Goal: Task Accomplishment & Management: Complete application form

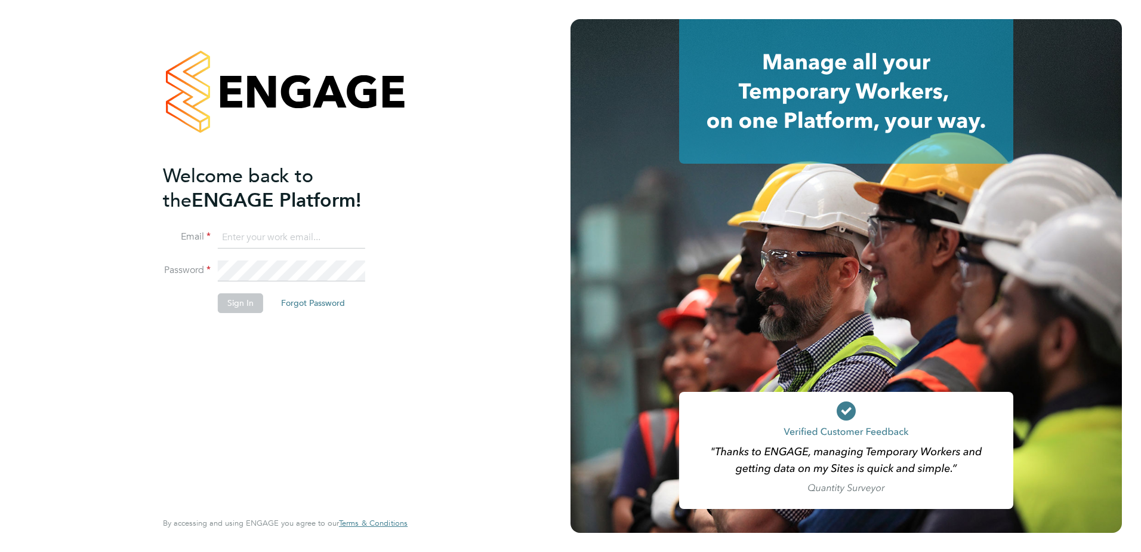
type input "cheryl.otoole@Vistry.co.uk"
click at [367, 427] on div "Welcome back to the ENGAGE Platform! Email cheryl.otoole@Vistry.co.uk Password …" at bounding box center [279, 336] width 233 height 344
click at [251, 304] on button "Sign In" at bounding box center [240, 302] width 45 height 19
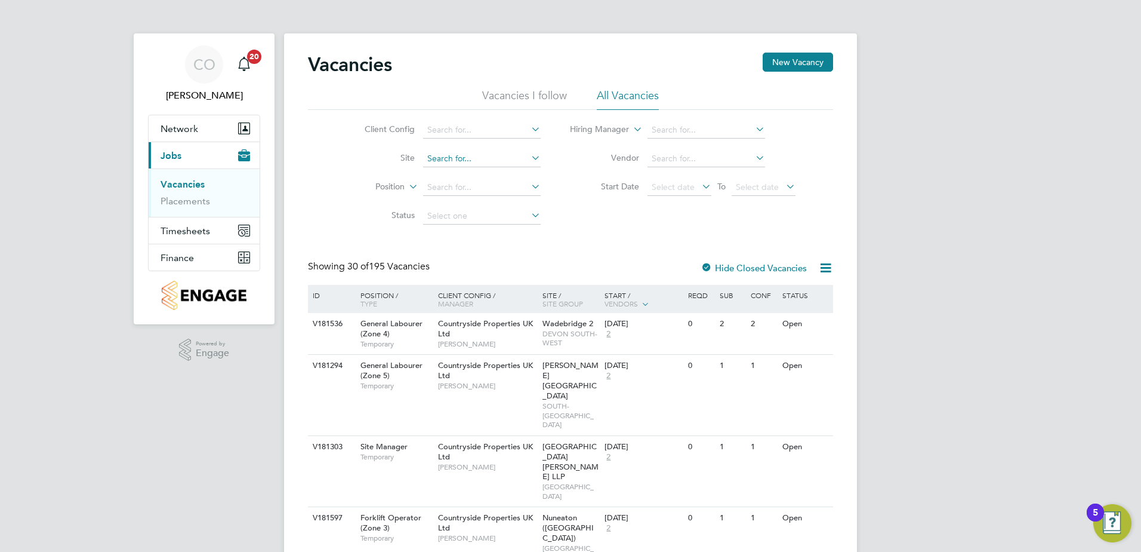
click at [497, 159] on input at bounding box center [482, 158] width 118 height 17
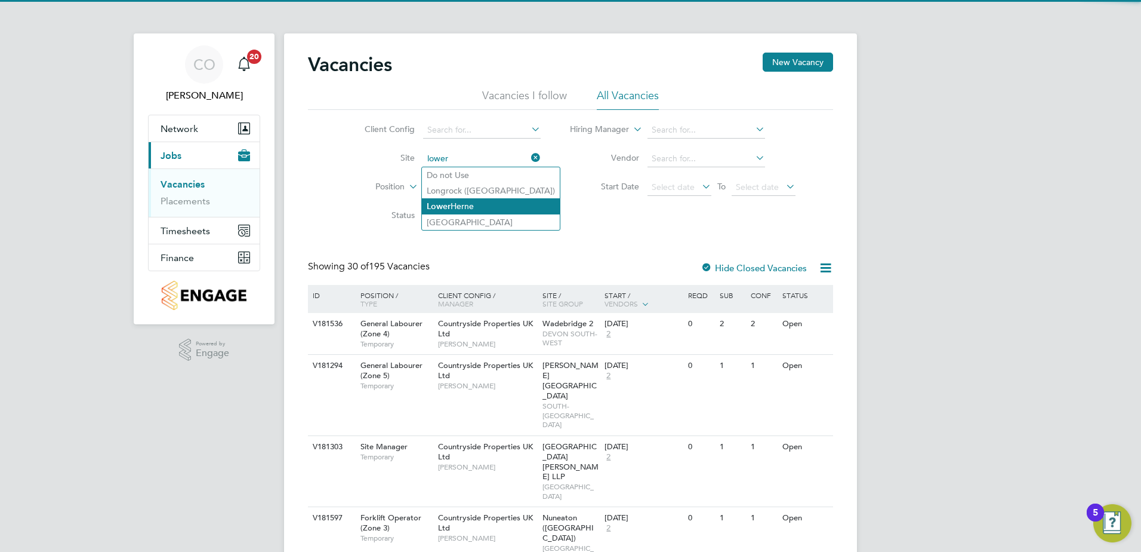
click at [468, 208] on li "Lower Herne" at bounding box center [491, 206] width 138 height 16
type input "Lower Herne"
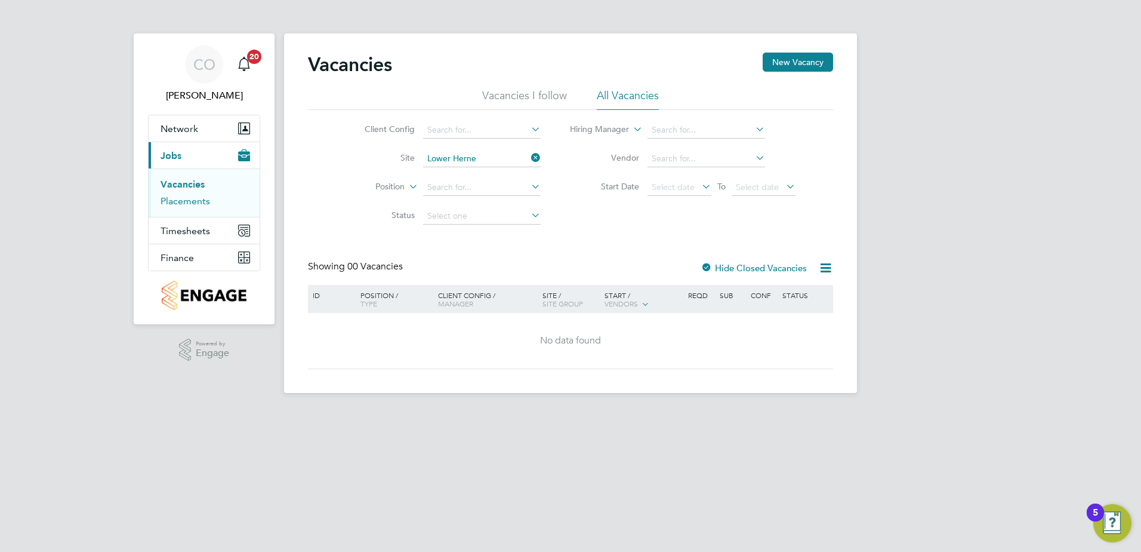
click at [189, 200] on link "Placements" at bounding box center [186, 200] width 50 height 11
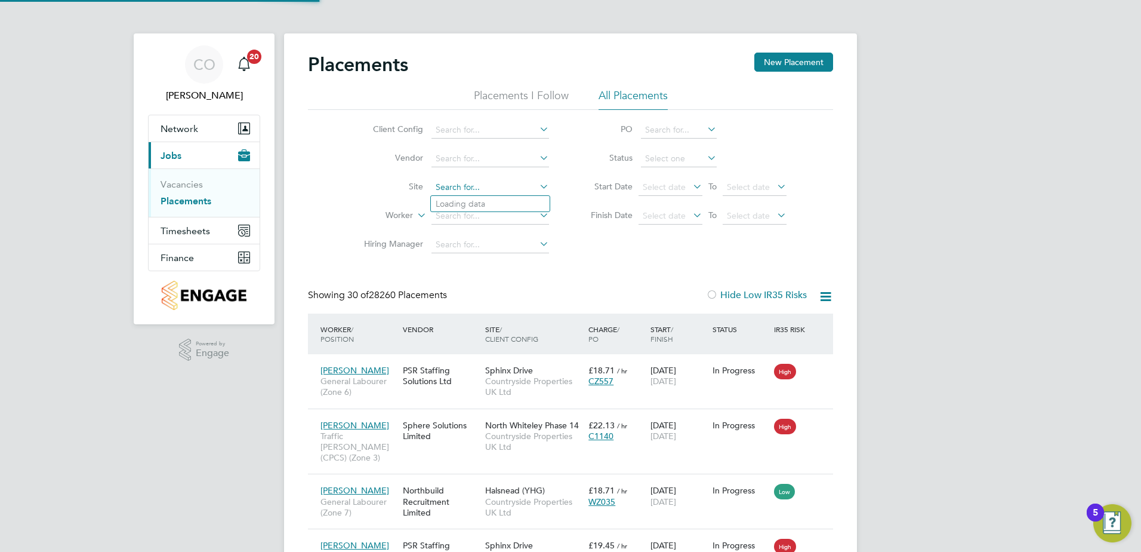
click at [483, 180] on input at bounding box center [491, 187] width 118 height 17
click at [481, 233] on li "Lower Herne" at bounding box center [500, 235] width 138 height 16
type input "Lower Herne"
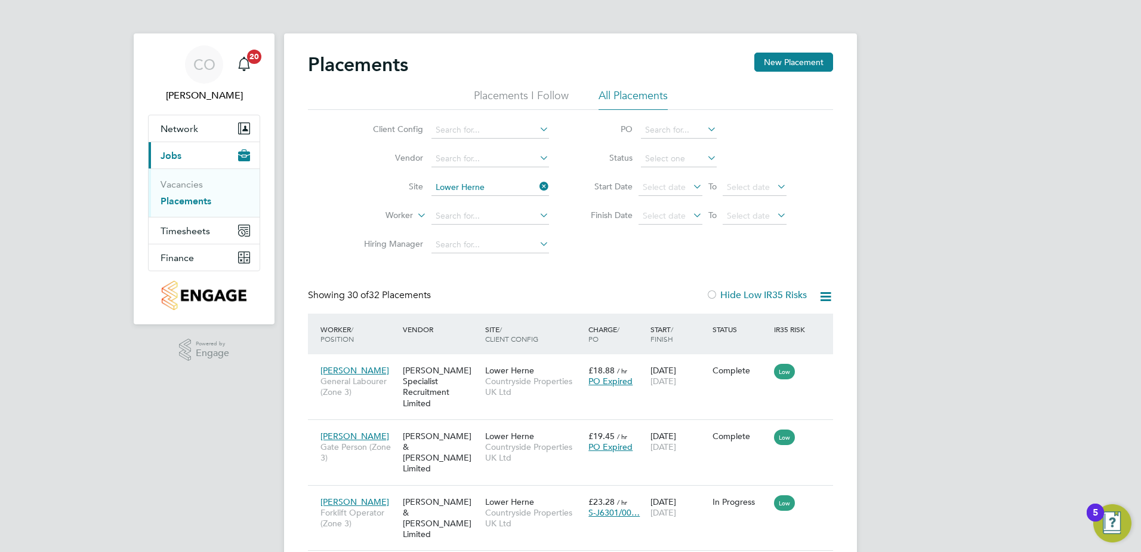
click at [826, 299] on icon at bounding box center [825, 296] width 15 height 15
click at [777, 325] on li "Download Placements Report" at bounding box center [767, 324] width 127 height 17
click at [674, 151] on input at bounding box center [679, 158] width 76 height 17
click at [681, 219] on li "In Progress" at bounding box center [678, 222] width 77 height 16
type input "In Progress"
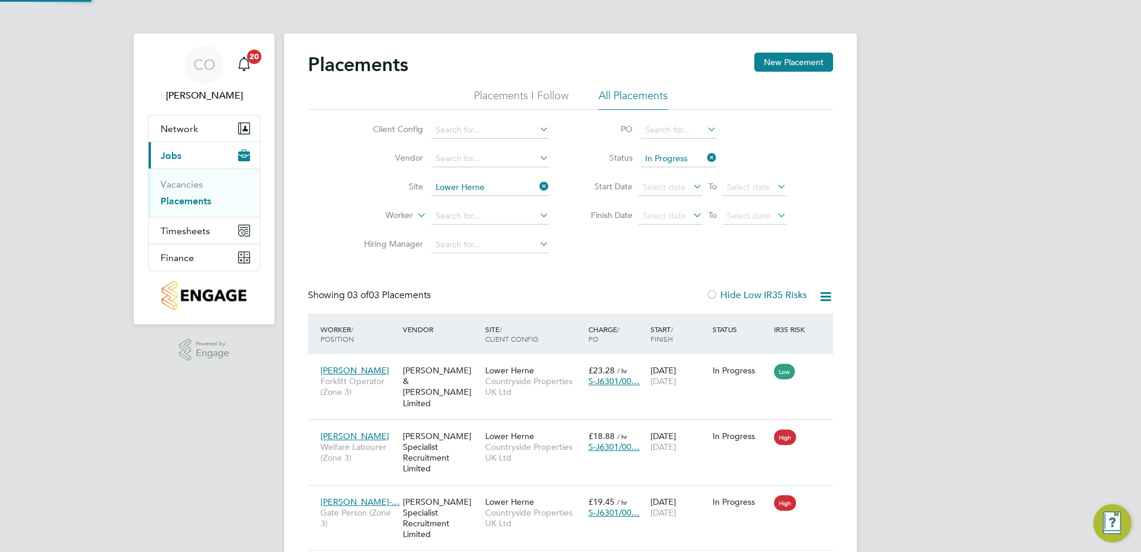
scroll to position [45, 104]
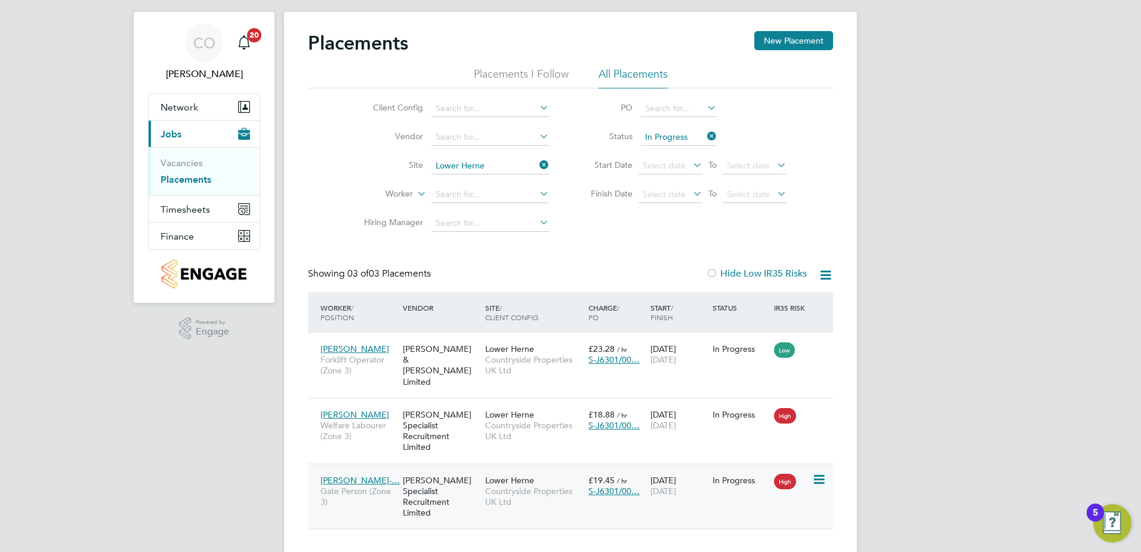
click at [359, 485] on span "Gate Person (Zone 3)" at bounding box center [359, 495] width 76 height 21
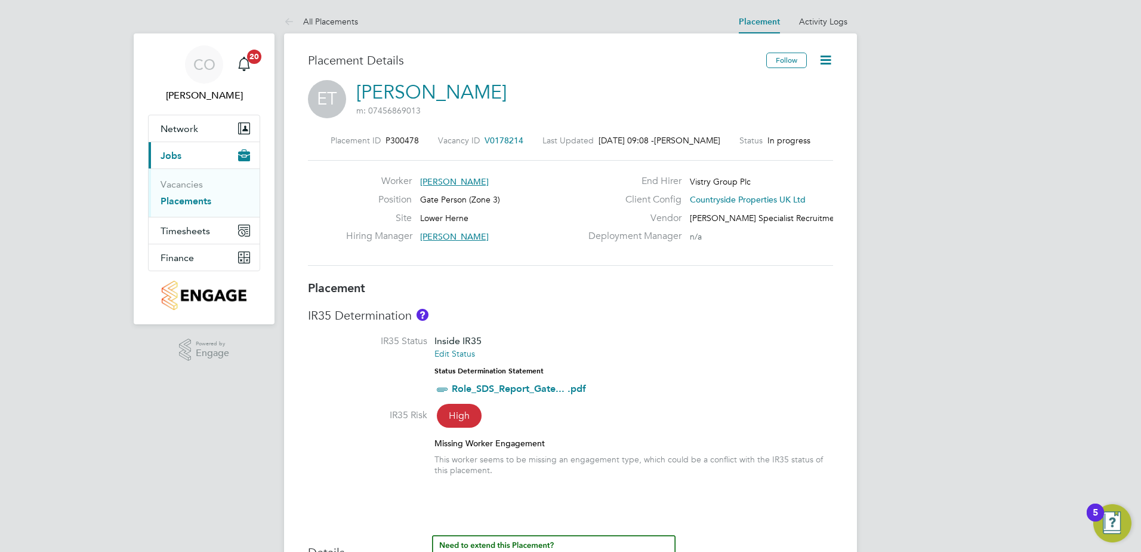
click at [826, 60] on icon at bounding box center [825, 60] width 15 height 15
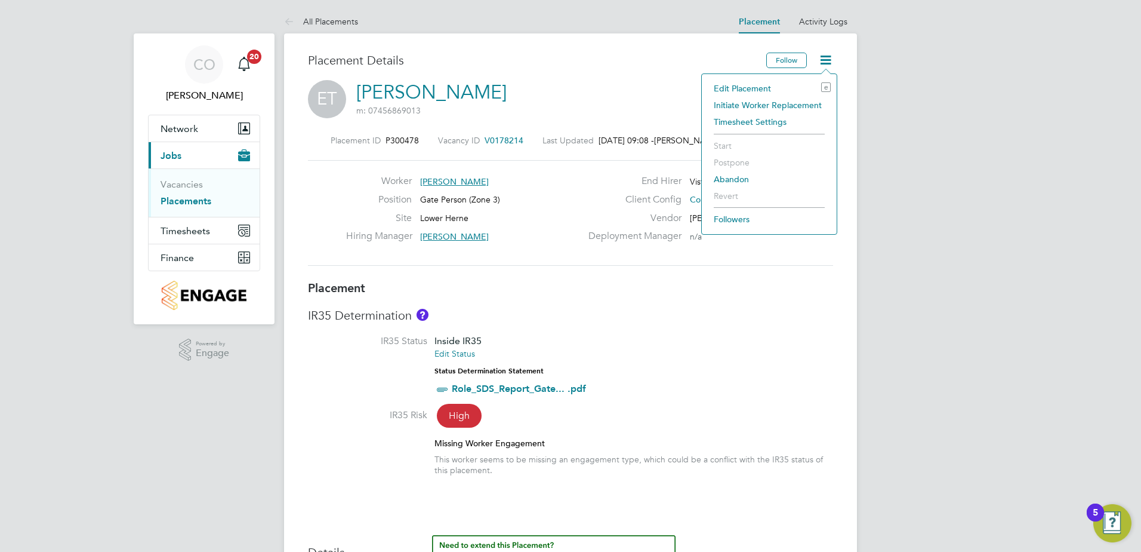
click at [804, 103] on li "Initiate Worker Replacement" at bounding box center [769, 105] width 123 height 17
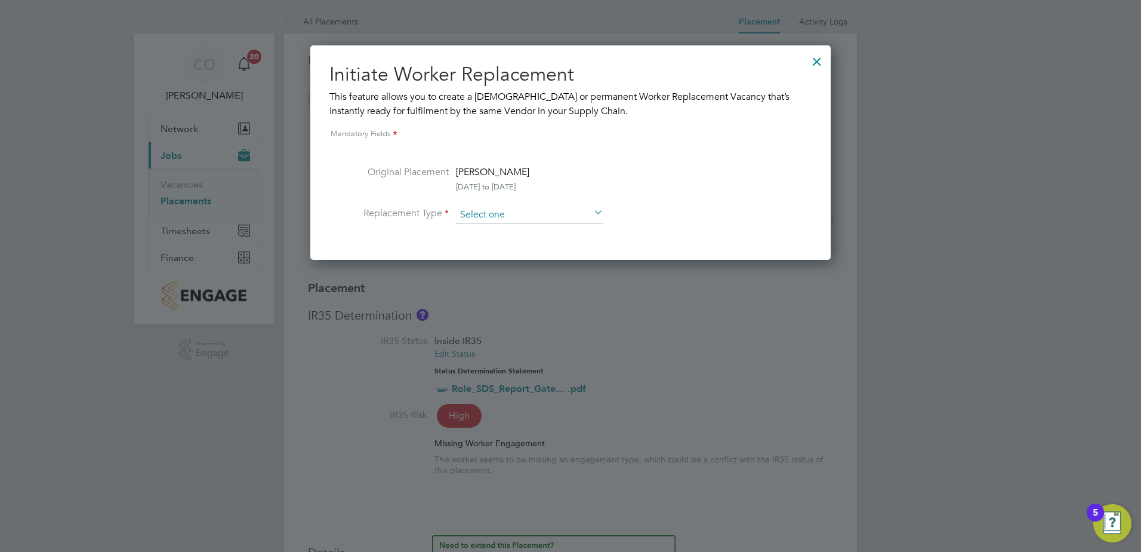
click at [547, 213] on input at bounding box center [529, 215] width 147 height 18
click at [524, 230] on li "Temporary" at bounding box center [529, 232] width 149 height 16
type input "Temporary"
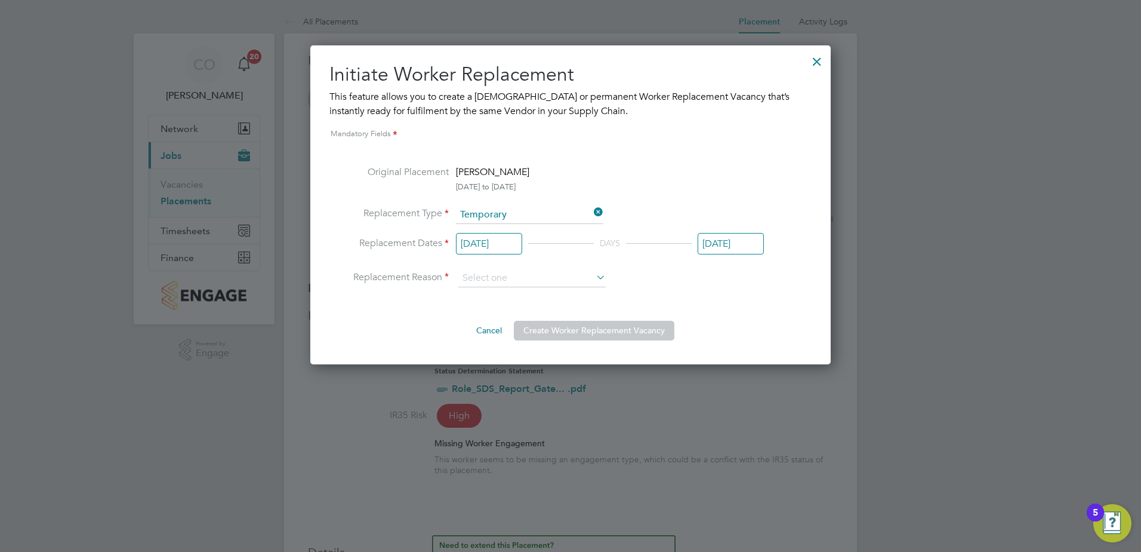
click at [513, 243] on input "[DATE]" at bounding box center [489, 244] width 66 height 22
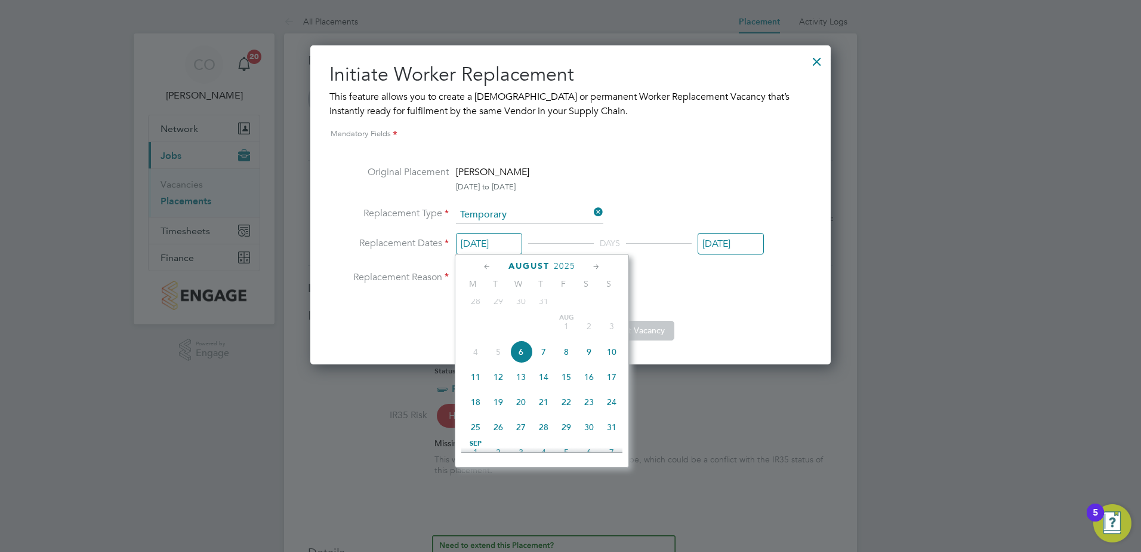
click at [963, 195] on div at bounding box center [570, 276] width 1141 height 552
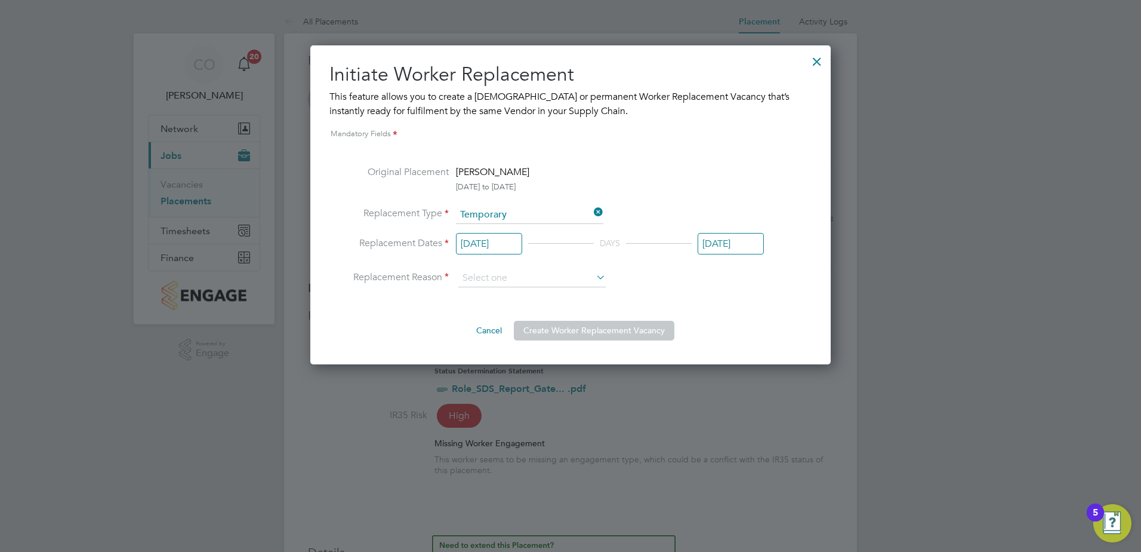
click at [501, 242] on input "[DATE]" at bounding box center [489, 244] width 66 height 22
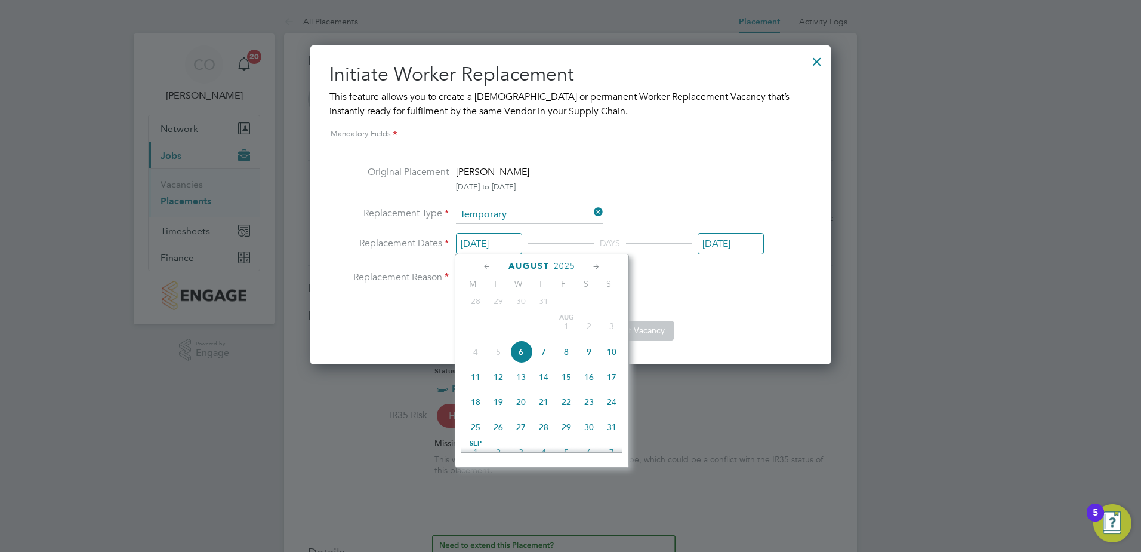
click at [593, 263] on icon at bounding box center [596, 266] width 11 height 13
click at [473, 410] on span "29" at bounding box center [475, 398] width 23 height 23
type input "[DATE]"
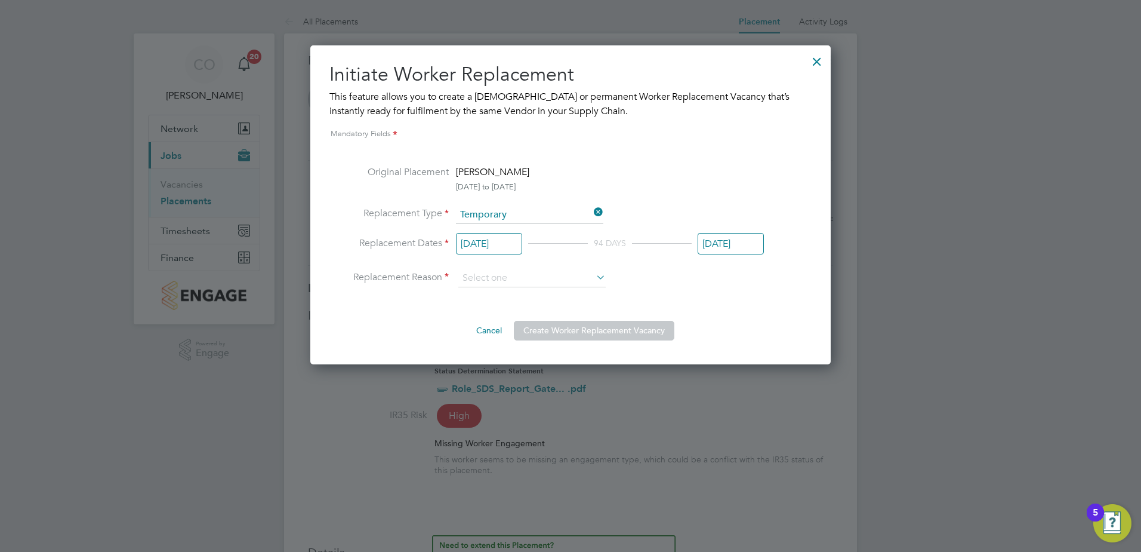
click at [751, 244] on input "[DATE]" at bounding box center [731, 244] width 66 height 22
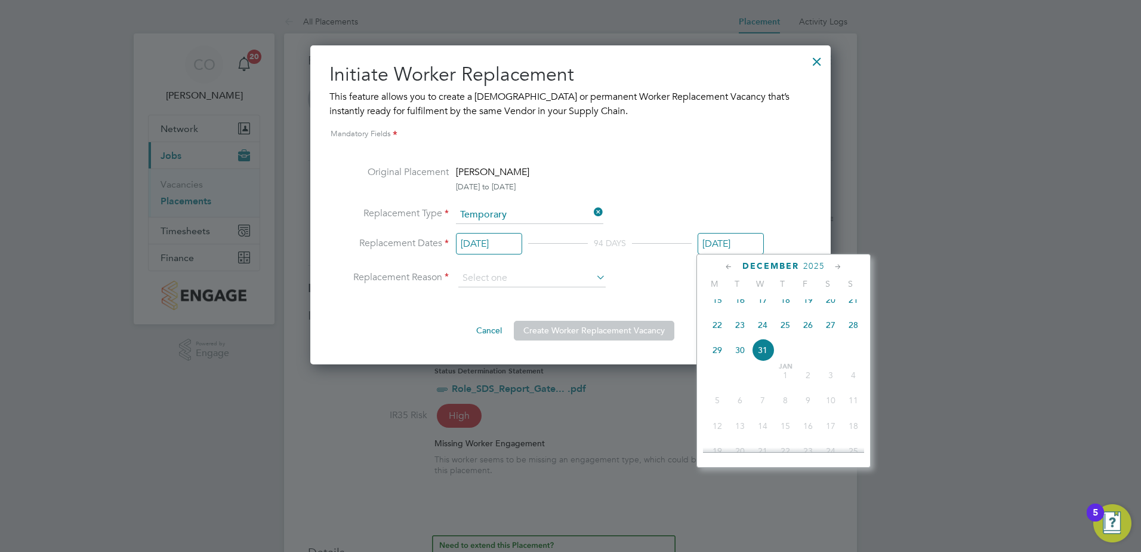
click at [728, 267] on icon at bounding box center [728, 266] width 11 height 13
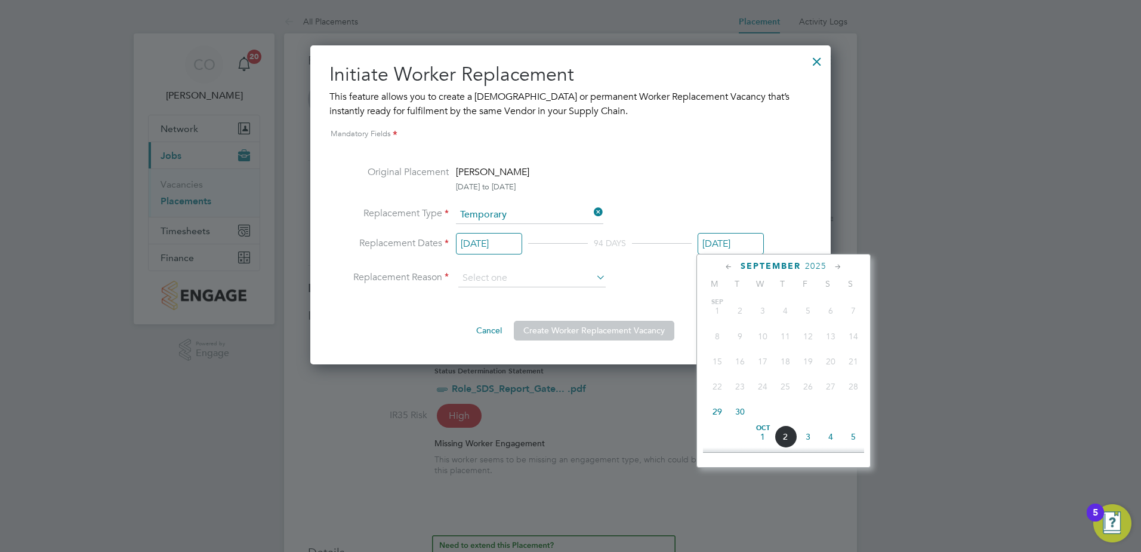
click at [717, 411] on span "29" at bounding box center [717, 411] width 23 height 23
type input "[DATE]"
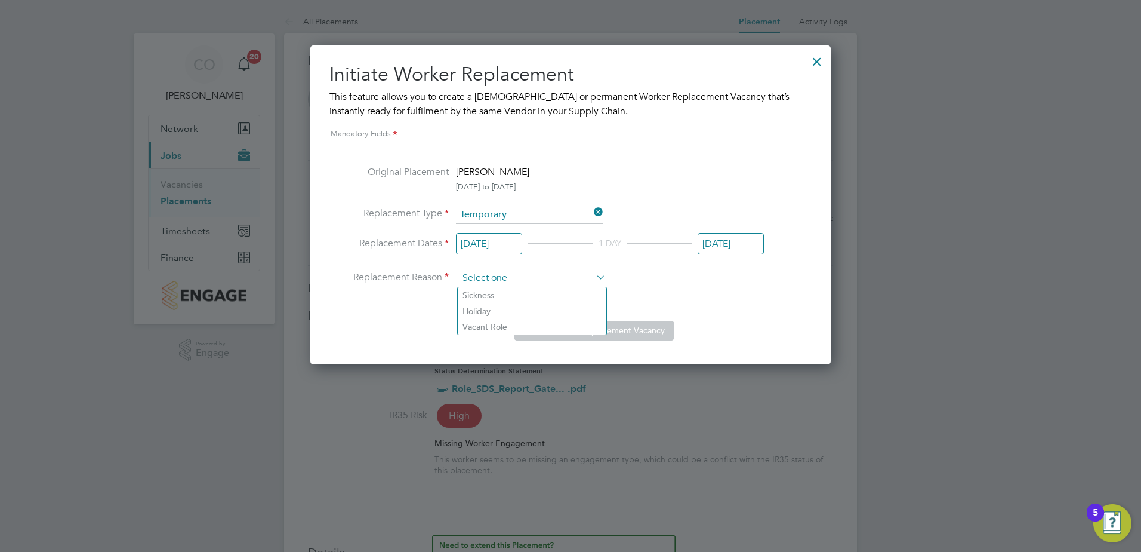
click at [535, 276] on input at bounding box center [531, 278] width 147 height 18
click at [500, 324] on li "Vacant Role" at bounding box center [532, 327] width 149 height 16
type input "Vacant Role"
click at [646, 331] on button "Create Worker Replacement Vacancy" at bounding box center [594, 330] width 161 height 19
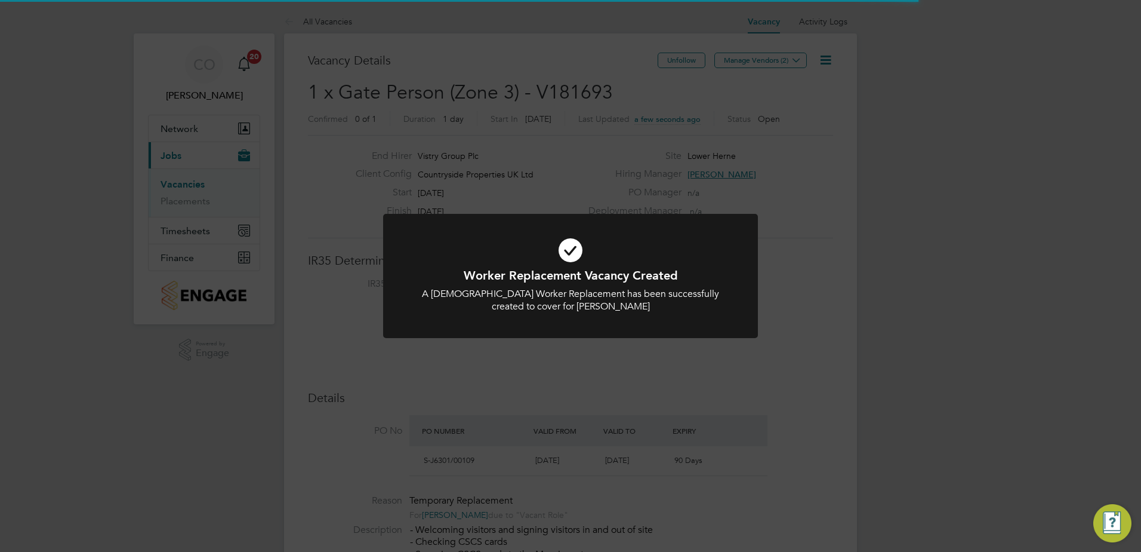
scroll to position [20, 112]
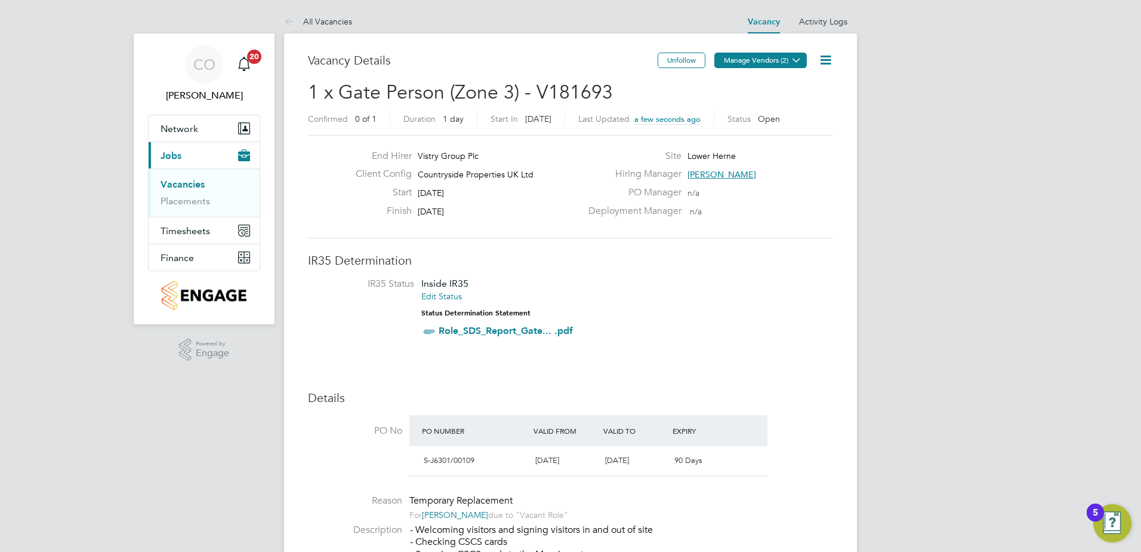
click at [770, 60] on button "Manage Vendors (2)" at bounding box center [760, 61] width 93 height 16
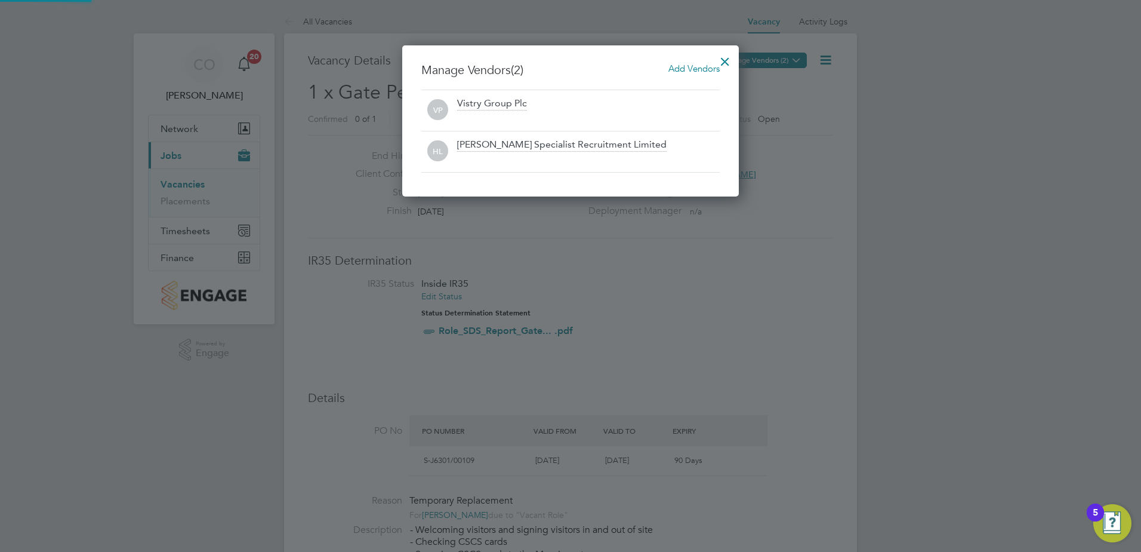
scroll to position [152, 337]
click at [728, 57] on div at bounding box center [724, 58] width 21 height 21
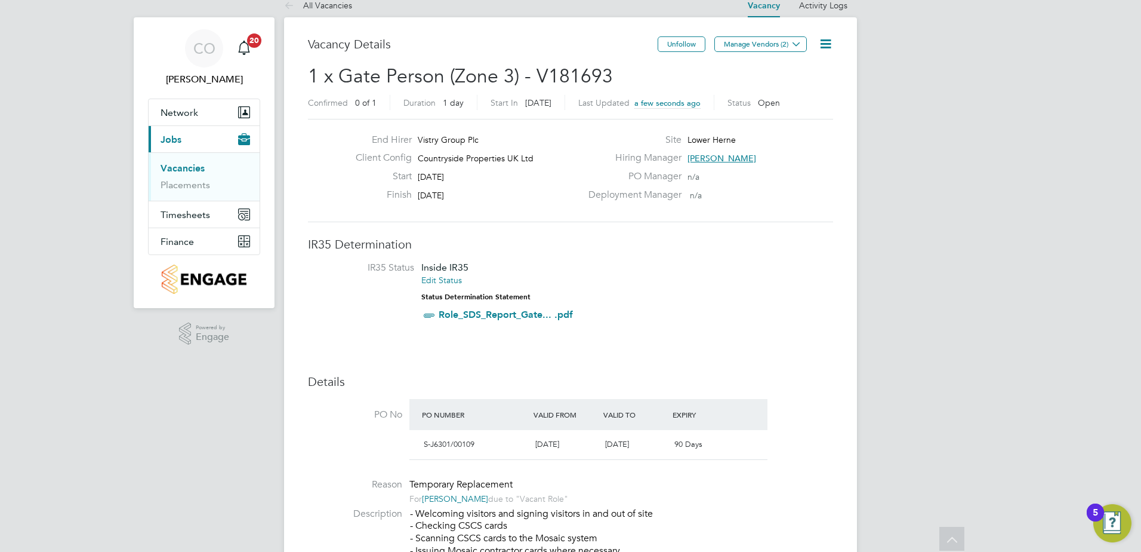
scroll to position [0, 0]
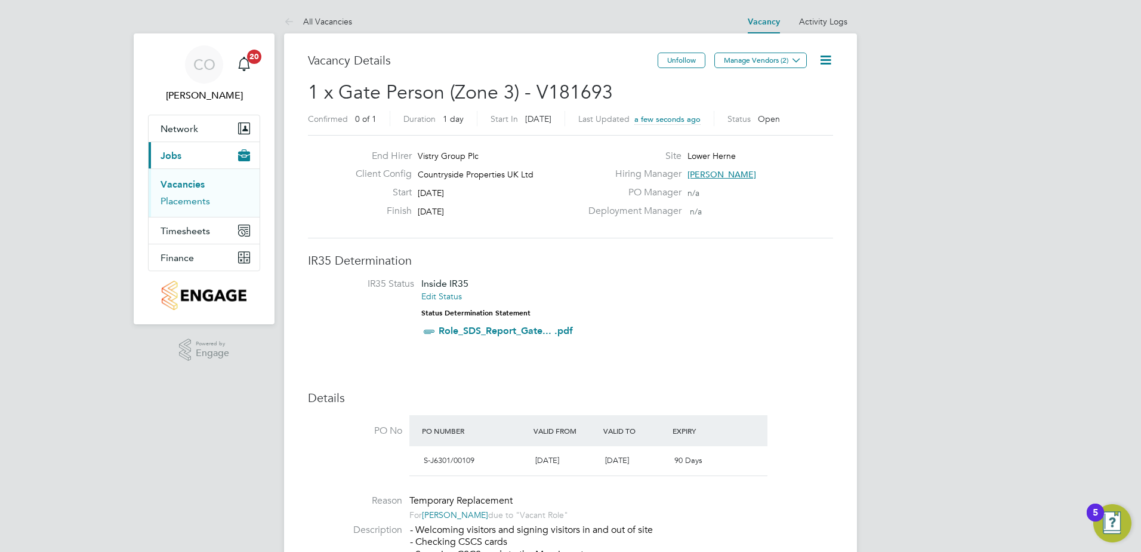
click at [187, 200] on link "Placements" at bounding box center [186, 200] width 50 height 11
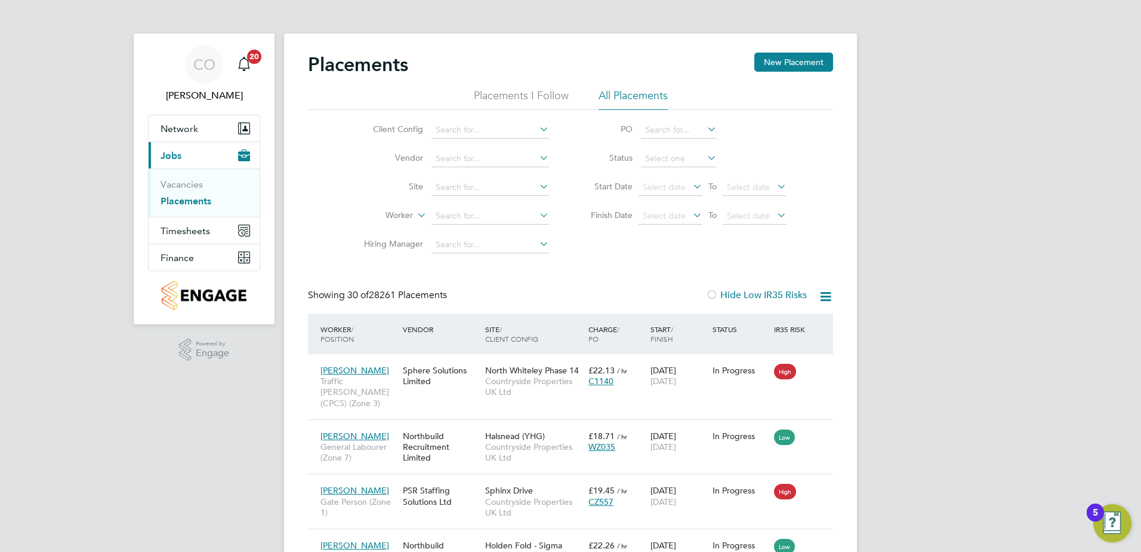
scroll to position [45, 104]
click at [475, 186] on input at bounding box center [491, 187] width 118 height 17
click at [475, 233] on li "Lower Herne" at bounding box center [500, 235] width 138 height 16
type input "Lower Herne"
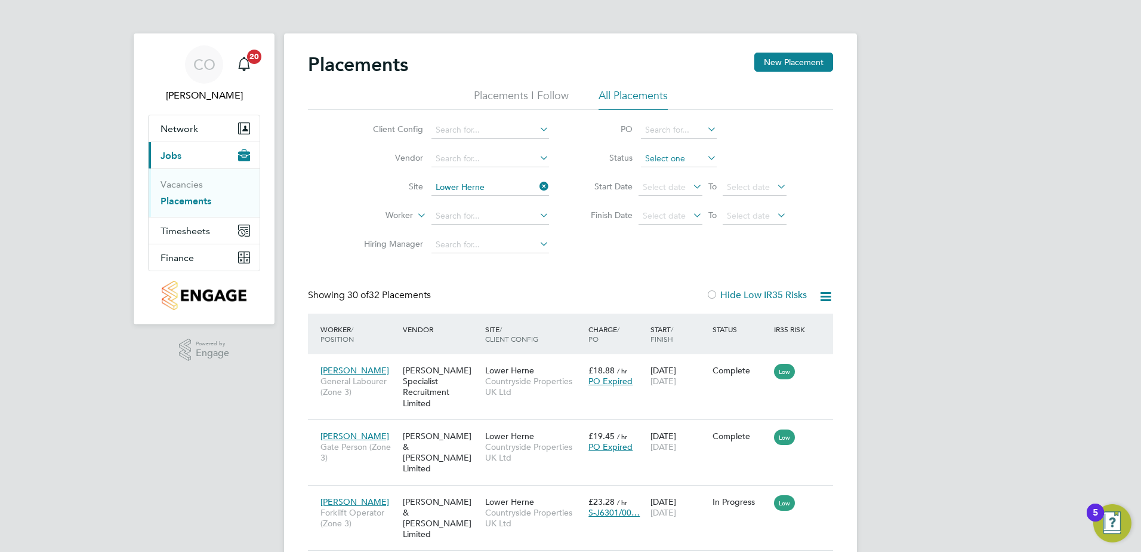
click at [667, 162] on input at bounding box center [679, 158] width 76 height 17
click at [671, 220] on li "In Progress" at bounding box center [678, 222] width 77 height 16
type input "In Progress"
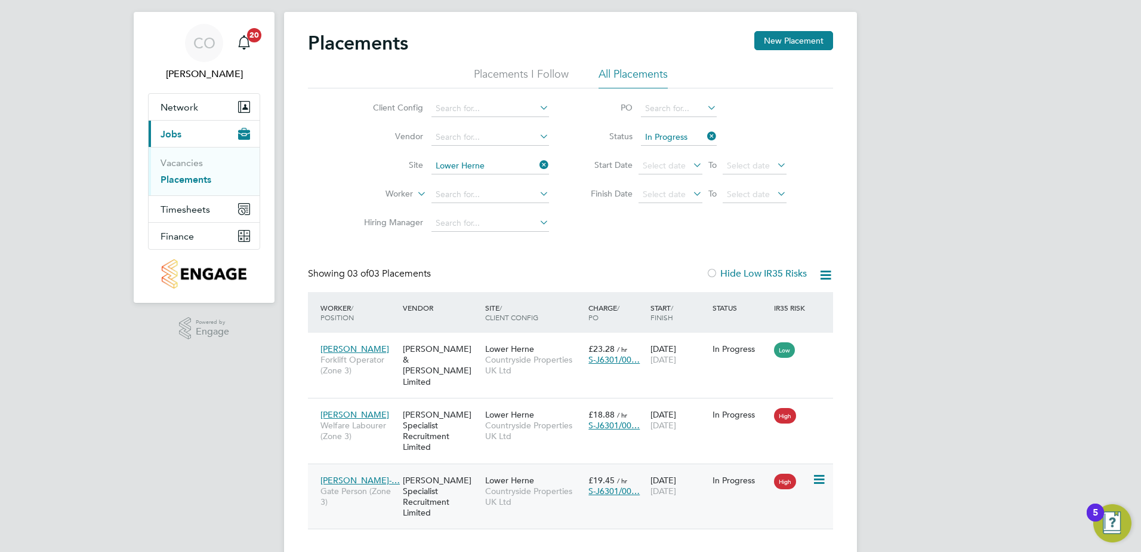
click at [351, 485] on span "Gate Person (Zone 3)" at bounding box center [359, 495] width 76 height 21
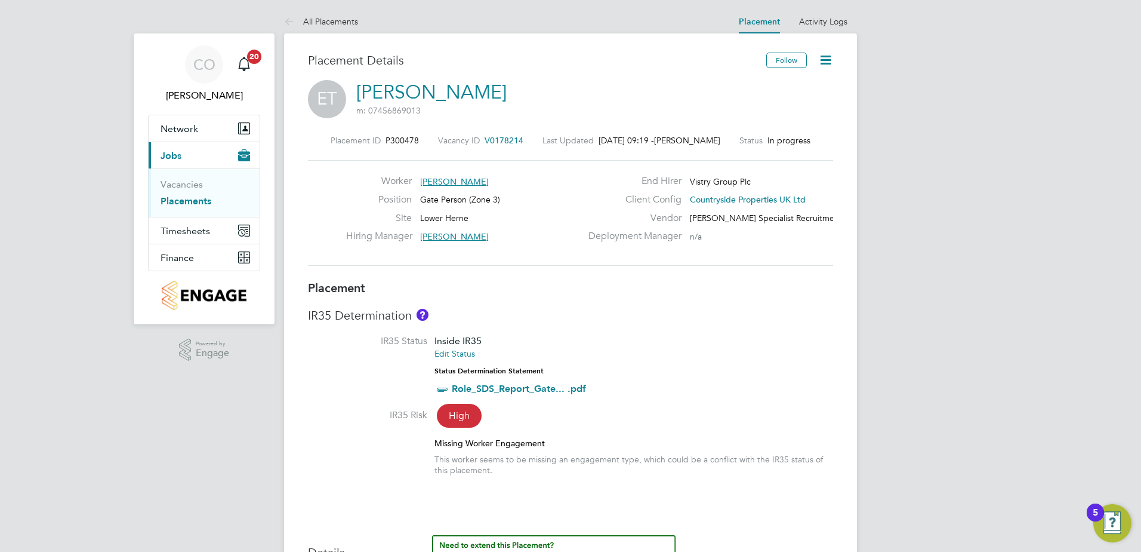
click at [827, 59] on icon at bounding box center [825, 60] width 15 height 15
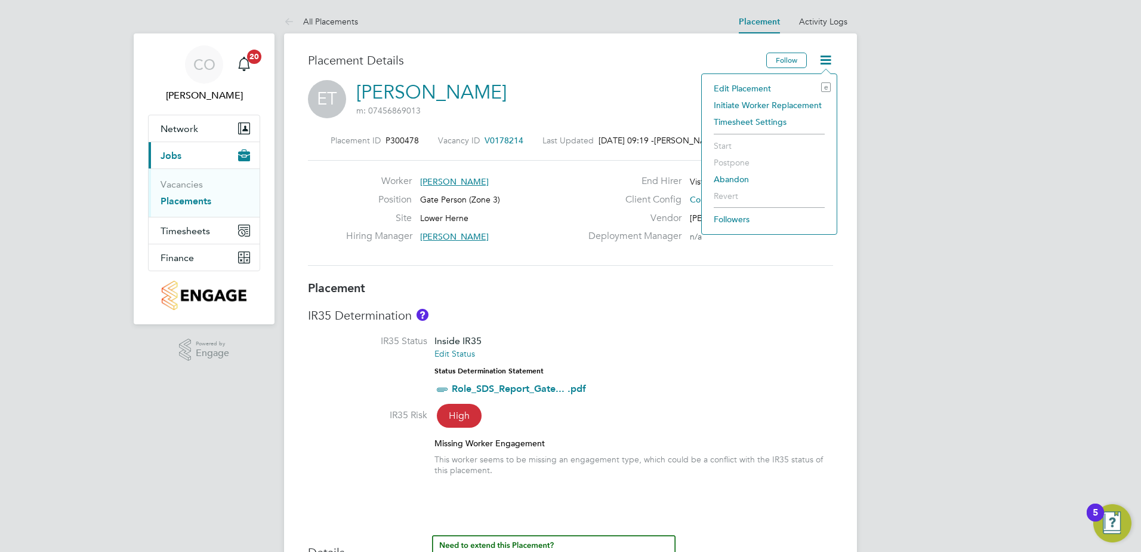
click at [802, 103] on li "Initiate Worker Replacement" at bounding box center [769, 105] width 123 height 17
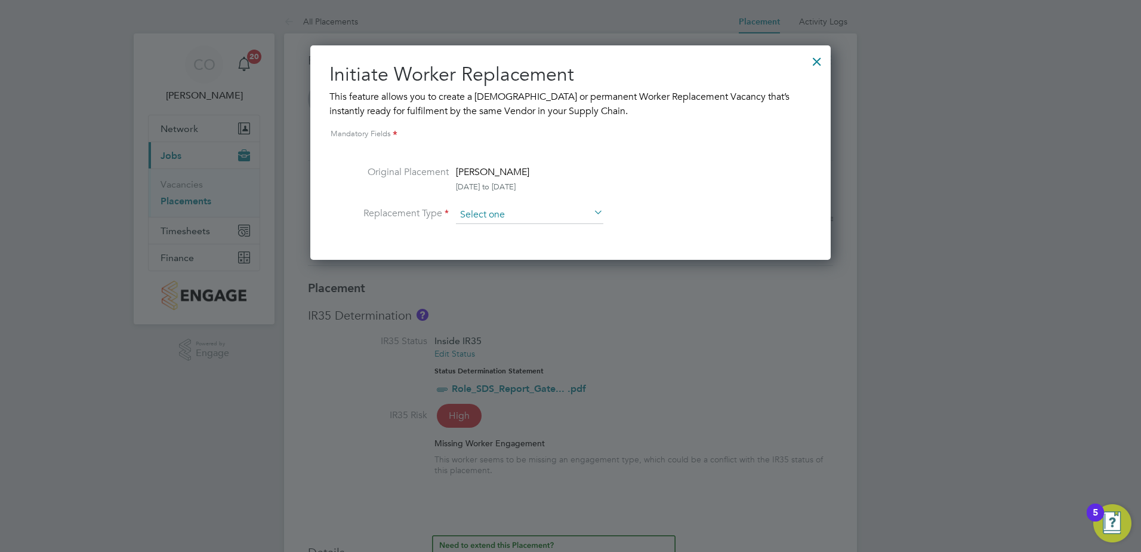
click at [514, 215] on input at bounding box center [529, 215] width 147 height 18
click at [486, 248] on li "Permanent" at bounding box center [529, 247] width 149 height 16
type input "Permanent"
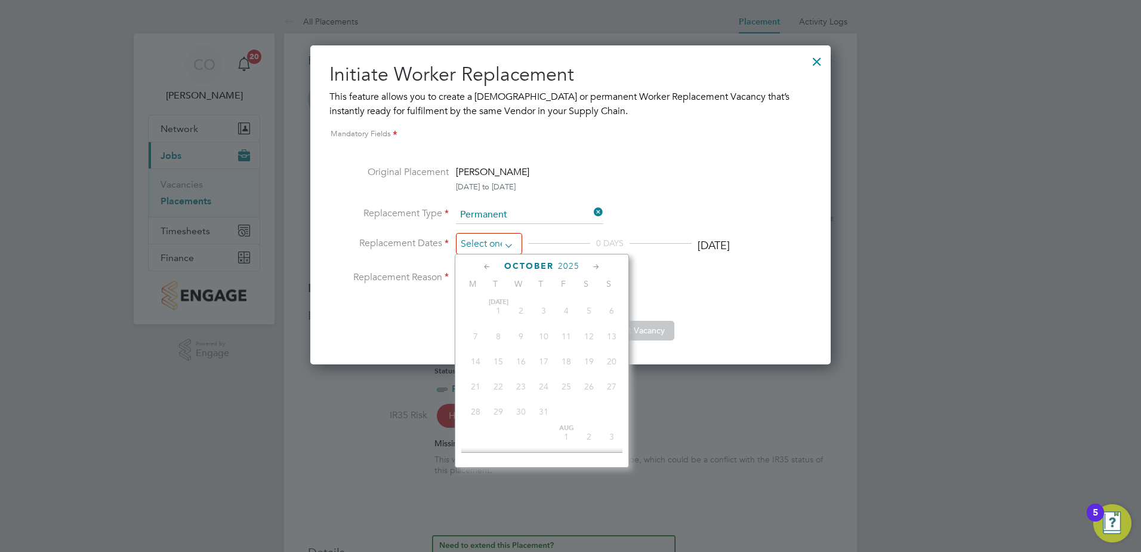
click at [490, 242] on input at bounding box center [489, 244] width 66 height 22
click at [486, 265] on icon at bounding box center [487, 266] width 11 height 13
click at [501, 409] on span "30" at bounding box center [498, 405] width 23 height 23
type input "[DATE]"
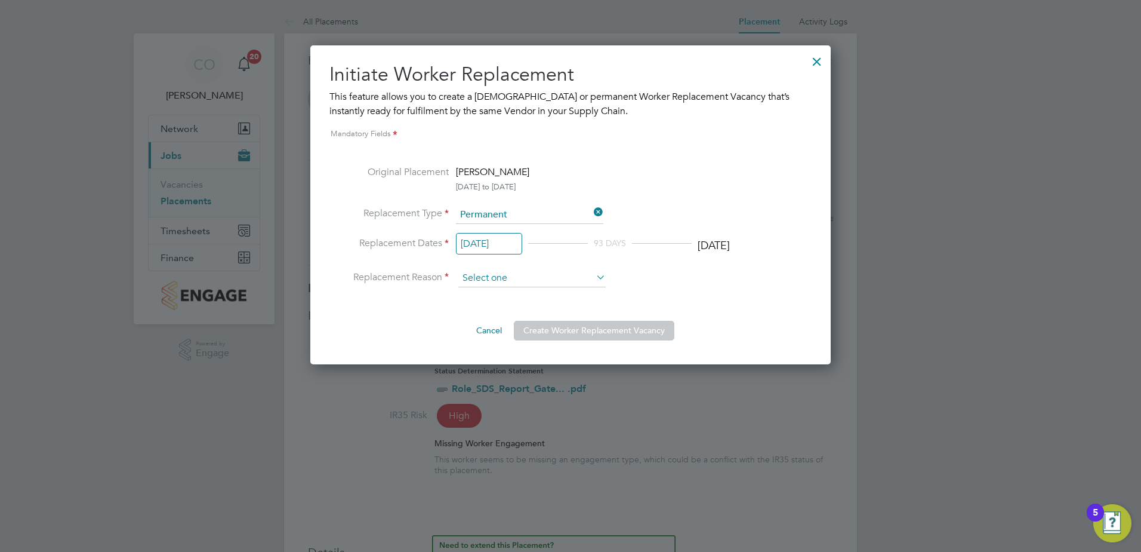
click at [522, 277] on input at bounding box center [531, 278] width 147 height 18
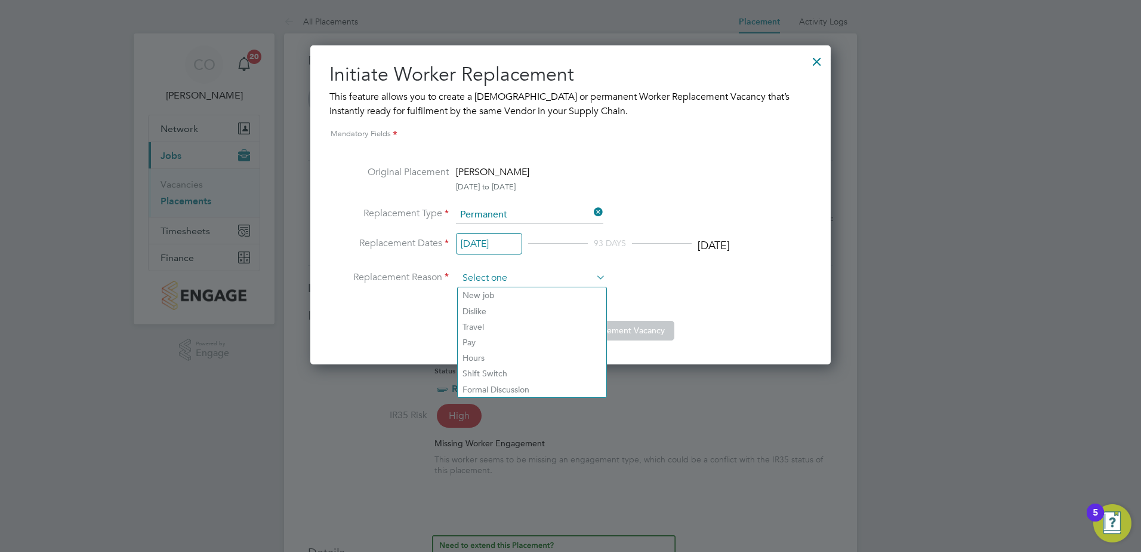
click at [584, 281] on input at bounding box center [531, 278] width 147 height 18
click at [512, 295] on li "New job" at bounding box center [532, 295] width 149 height 16
type input "New job"
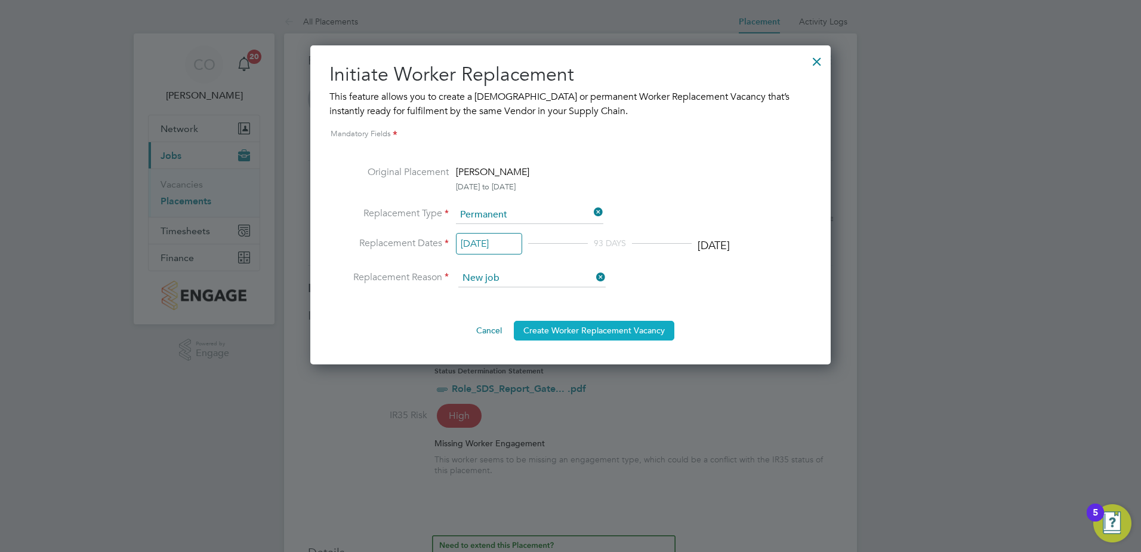
click at [617, 332] on button "Create Worker Replacement Vacancy" at bounding box center [594, 330] width 161 height 19
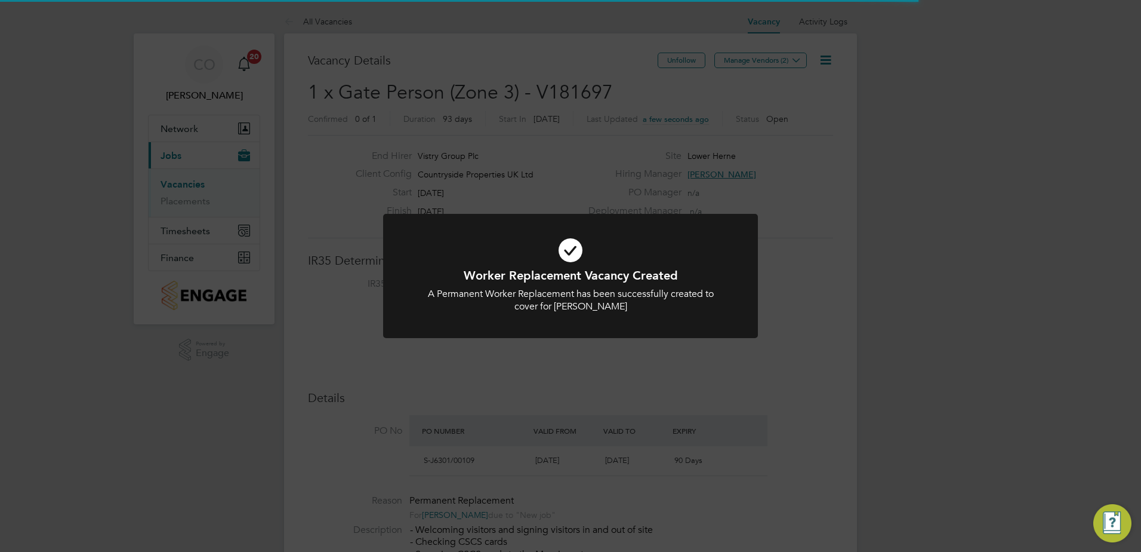
scroll to position [20, 112]
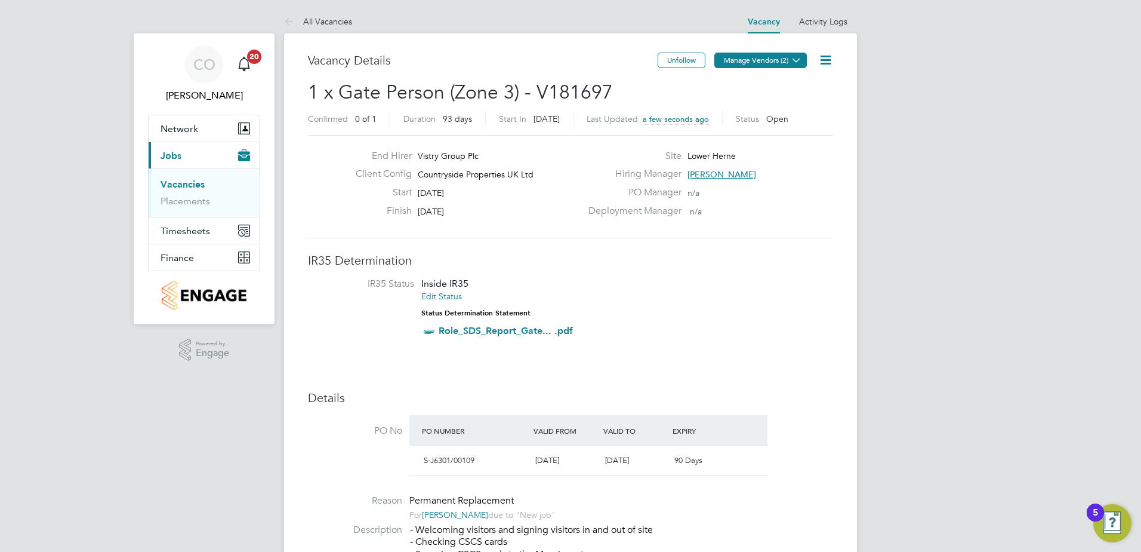
click at [799, 58] on icon at bounding box center [796, 60] width 9 height 9
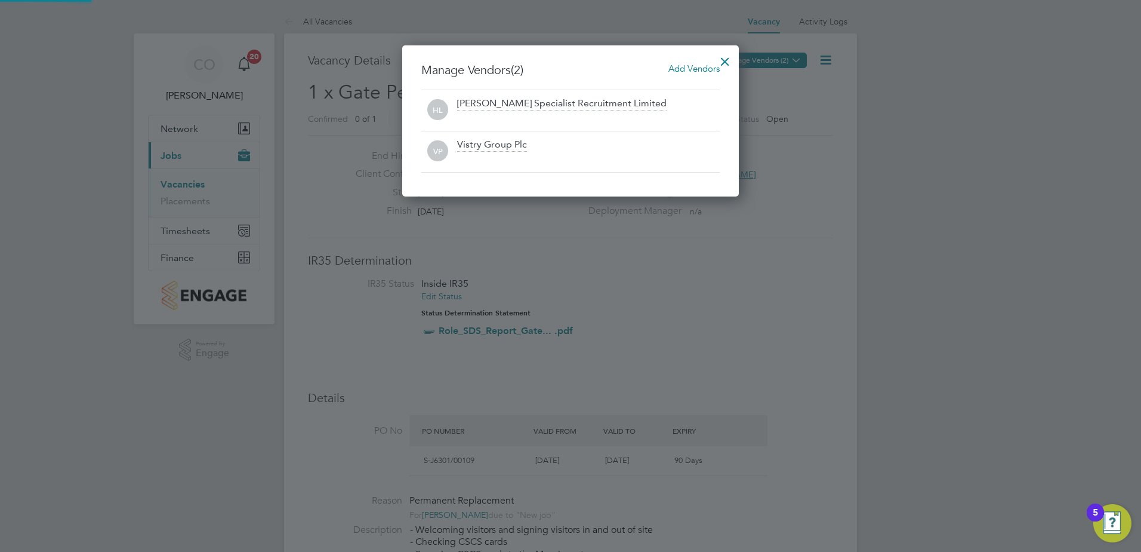
scroll to position [152, 337]
click at [799, 58] on div at bounding box center [570, 276] width 1141 height 552
click at [726, 61] on div at bounding box center [724, 58] width 21 height 21
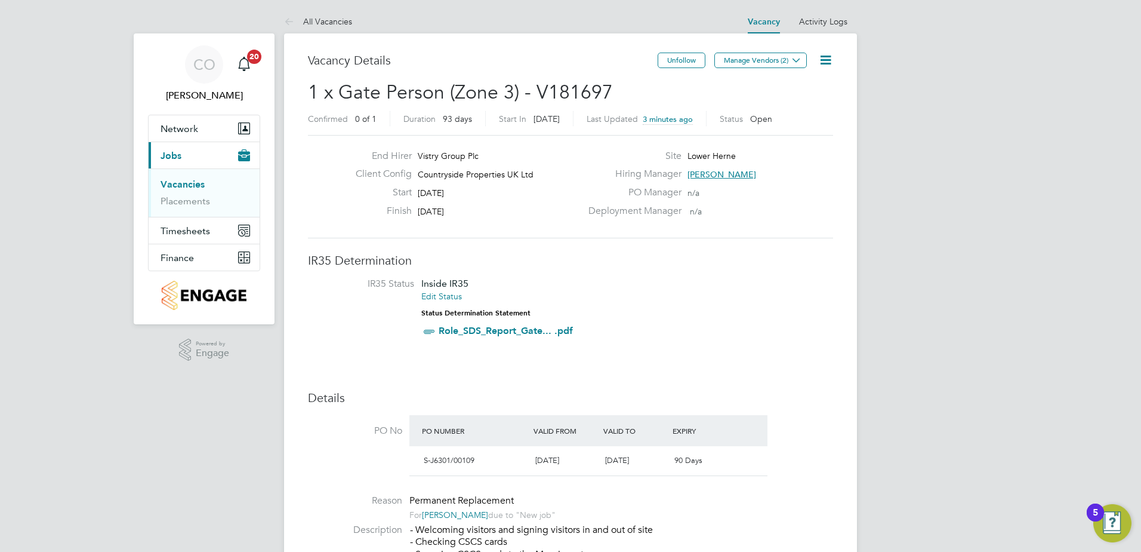
click at [190, 182] on link "Vacancies" at bounding box center [183, 183] width 44 height 11
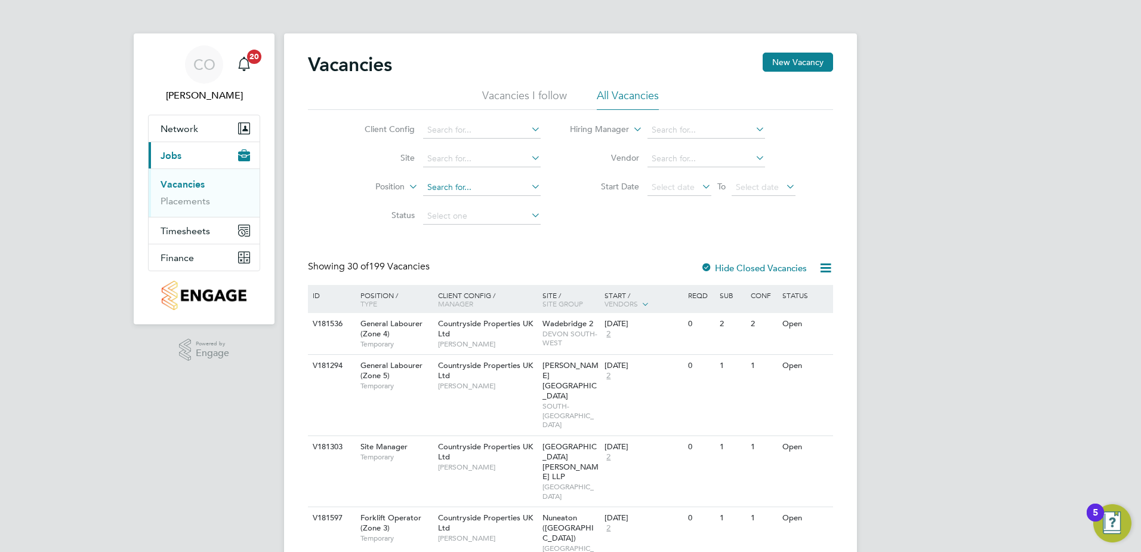
click at [476, 183] on input at bounding box center [482, 187] width 118 height 17
type input "lower"
click at [449, 183] on input "lower" at bounding box center [482, 187] width 118 height 17
drag, startPoint x: 460, startPoint y: 184, endPoint x: 417, endPoint y: 187, distance: 42.4
click at [417, 187] on li "Position lower" at bounding box center [443, 187] width 224 height 29
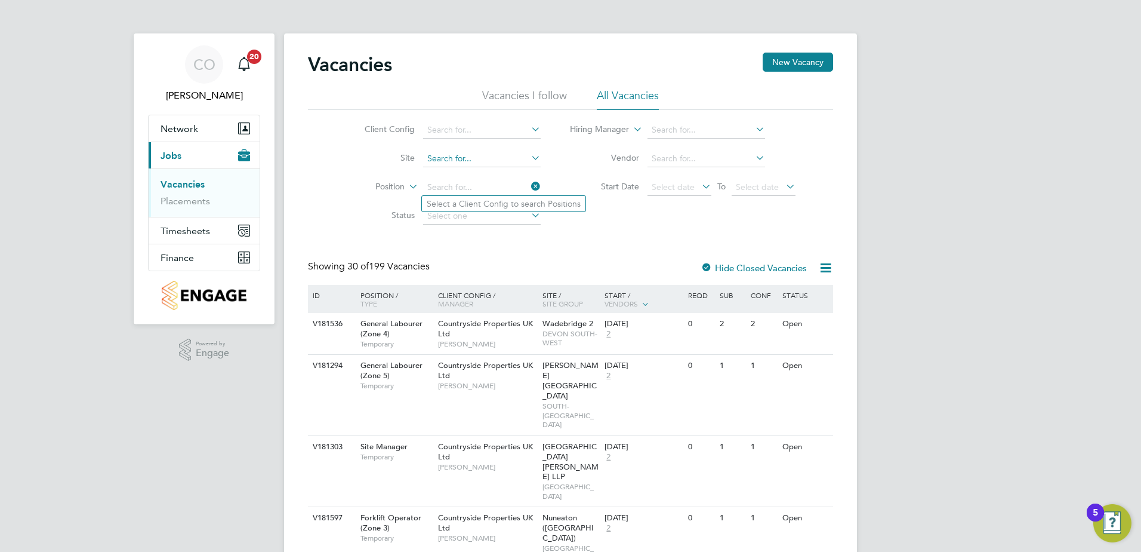
click at [475, 152] on input at bounding box center [482, 158] width 118 height 17
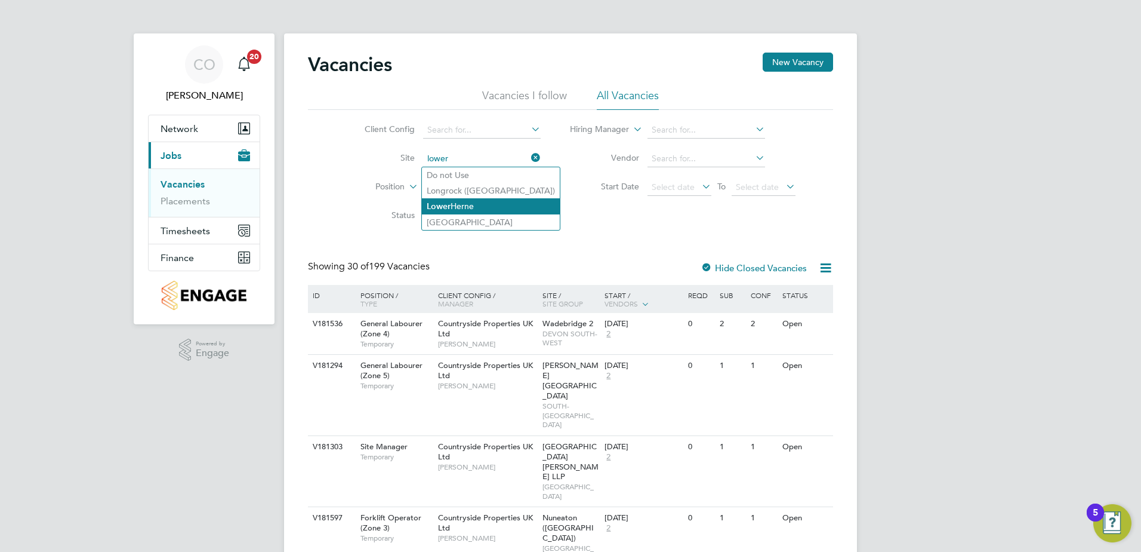
click at [460, 205] on li "Lower Herne" at bounding box center [491, 206] width 138 height 16
type input "Lower Herne"
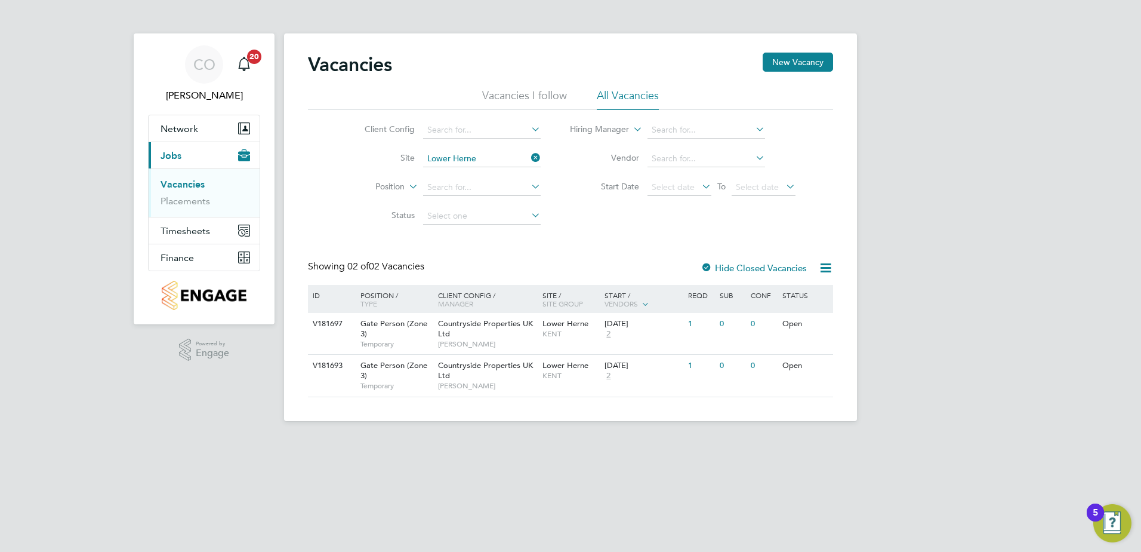
click at [529, 158] on icon at bounding box center [529, 157] width 0 height 17
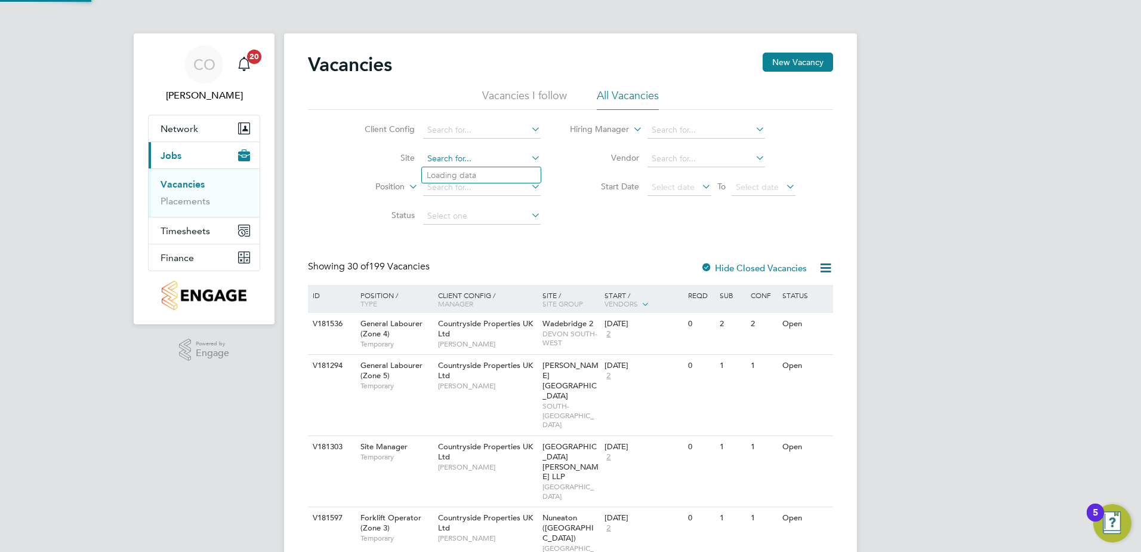
click at [445, 158] on input at bounding box center [482, 158] width 118 height 17
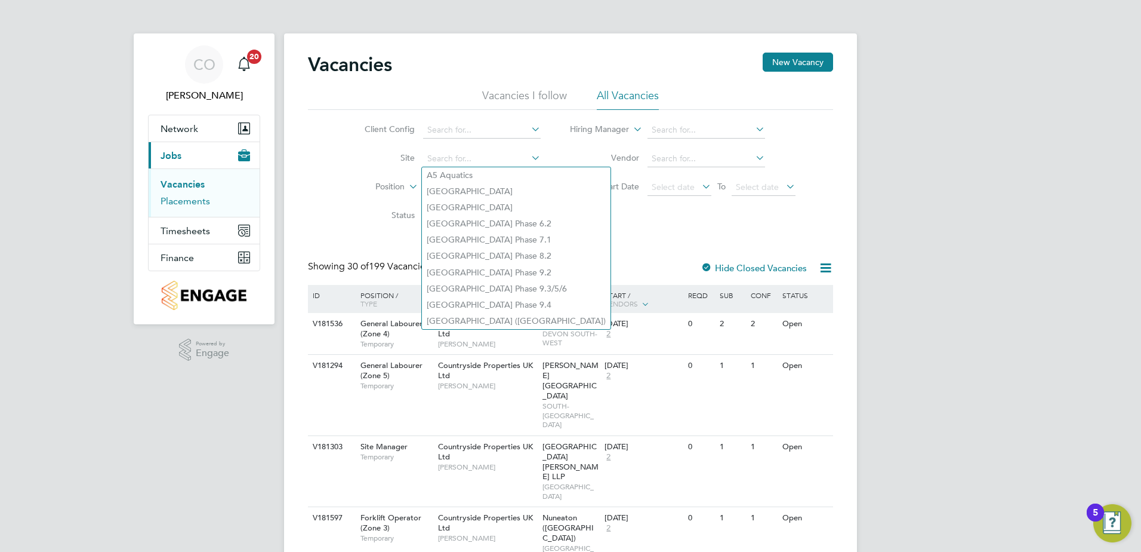
click at [193, 201] on link "Placements" at bounding box center [186, 200] width 50 height 11
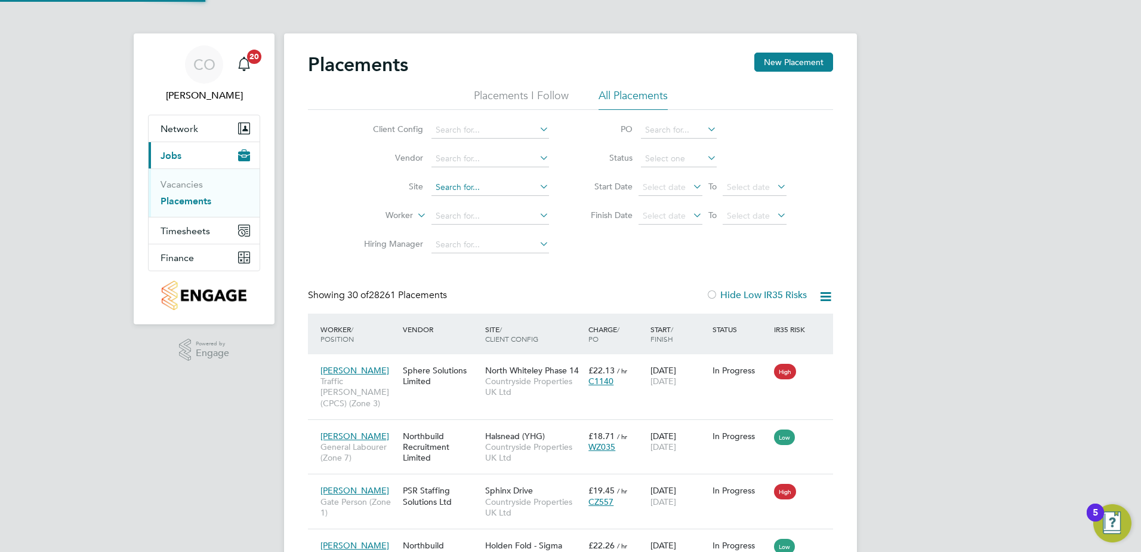
scroll to position [45, 104]
click at [466, 187] on input at bounding box center [491, 187] width 118 height 17
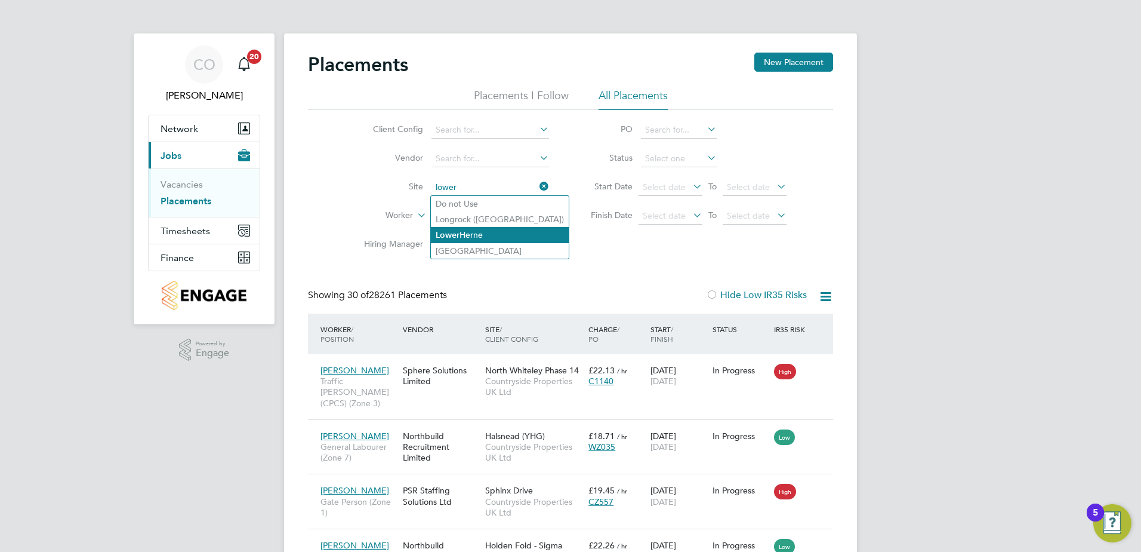
click at [479, 232] on li "Lower Herne" at bounding box center [500, 235] width 138 height 16
type input "Lower Herne"
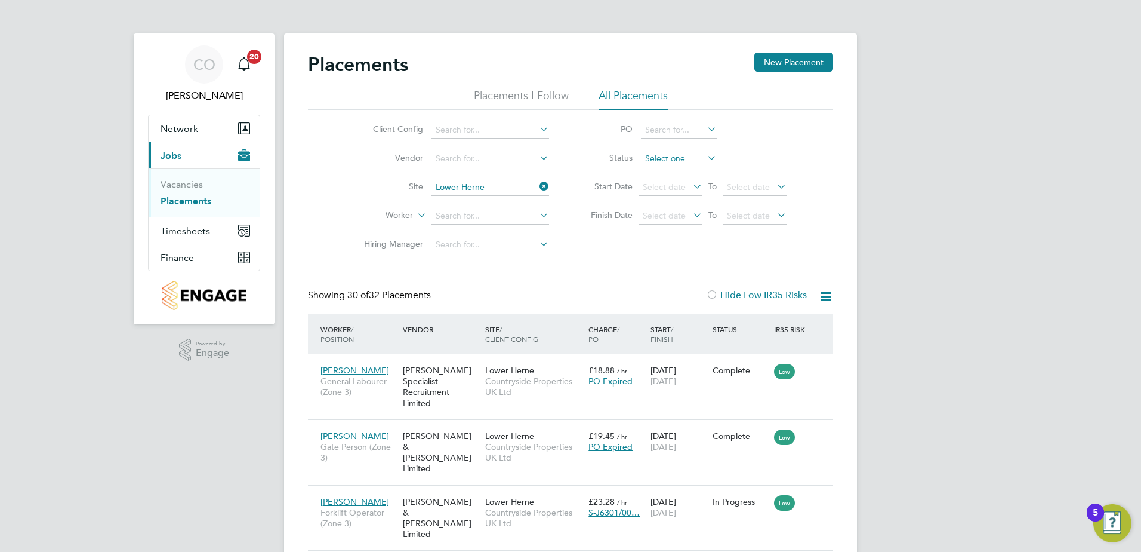
click at [680, 159] on input at bounding box center [679, 158] width 76 height 17
click at [680, 222] on li "In Progress" at bounding box center [678, 222] width 77 height 16
type input "In Progress"
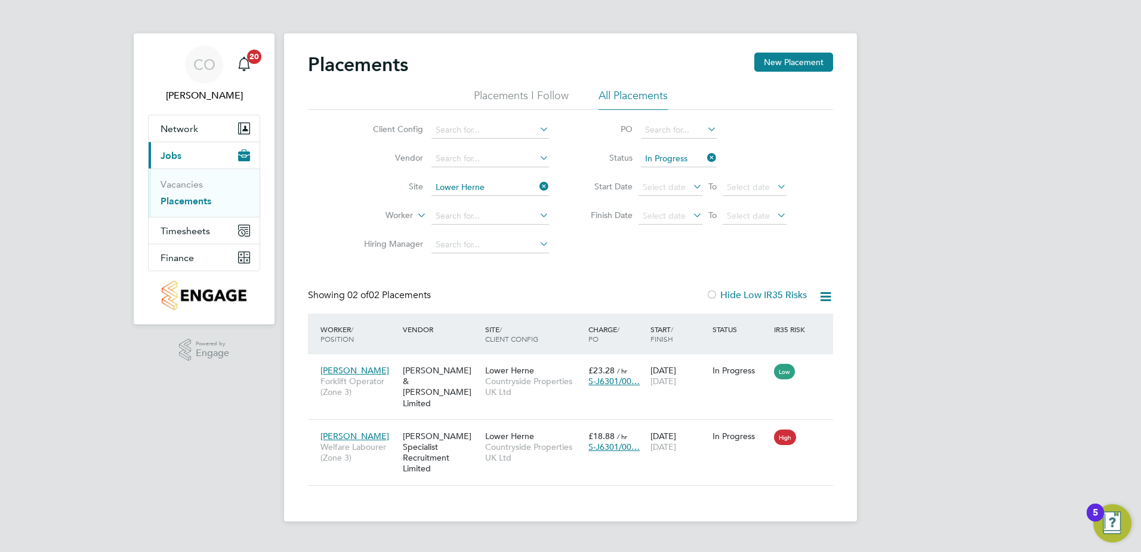
click at [705, 157] on icon at bounding box center [705, 157] width 0 height 17
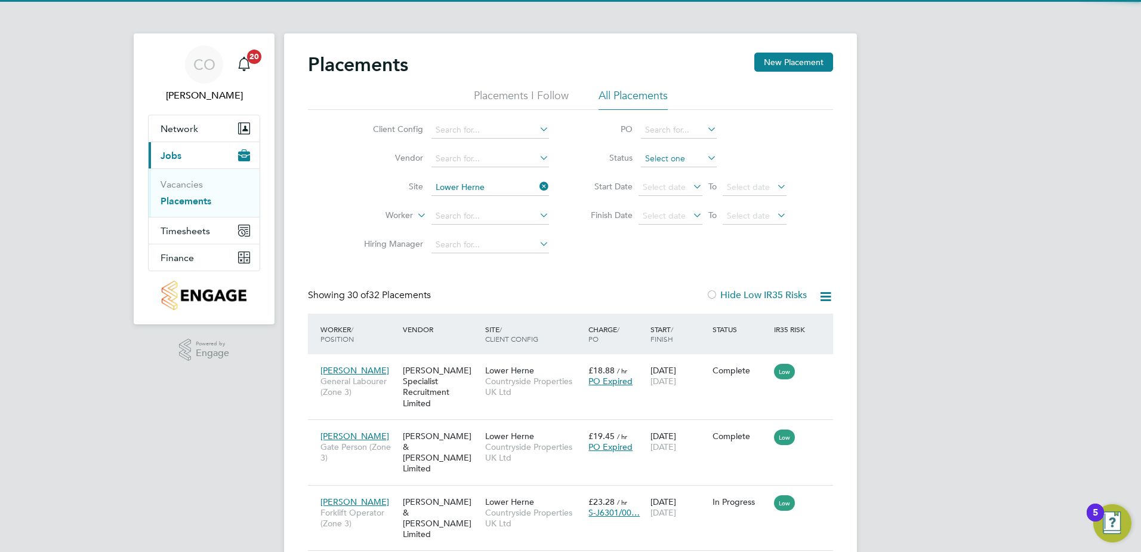
click at [686, 162] on input at bounding box center [679, 158] width 76 height 17
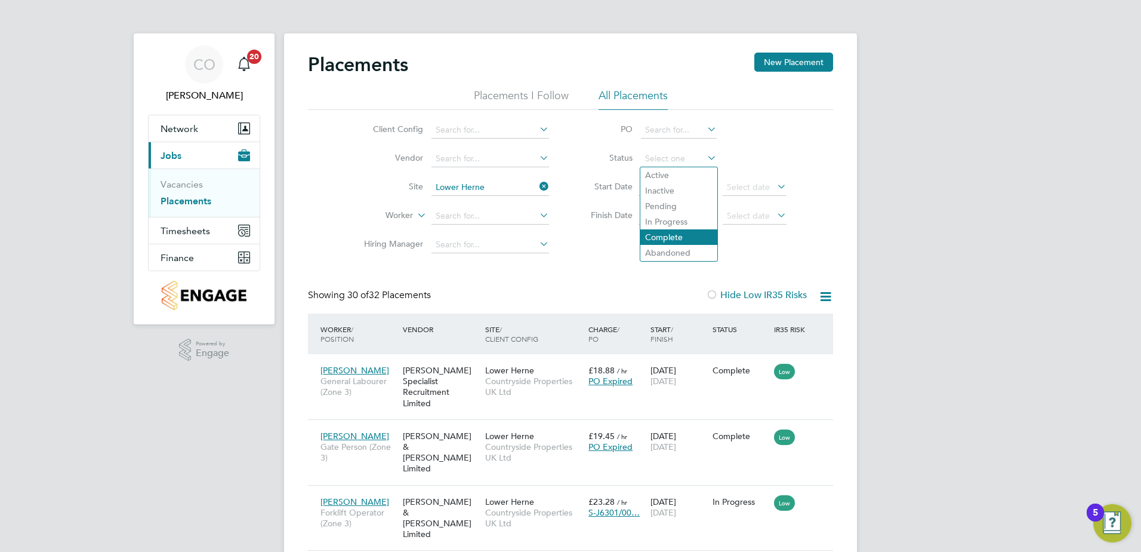
click at [679, 233] on li "Complete" at bounding box center [678, 237] width 77 height 16
type input "Complete"
